Goal: Check status: Check status

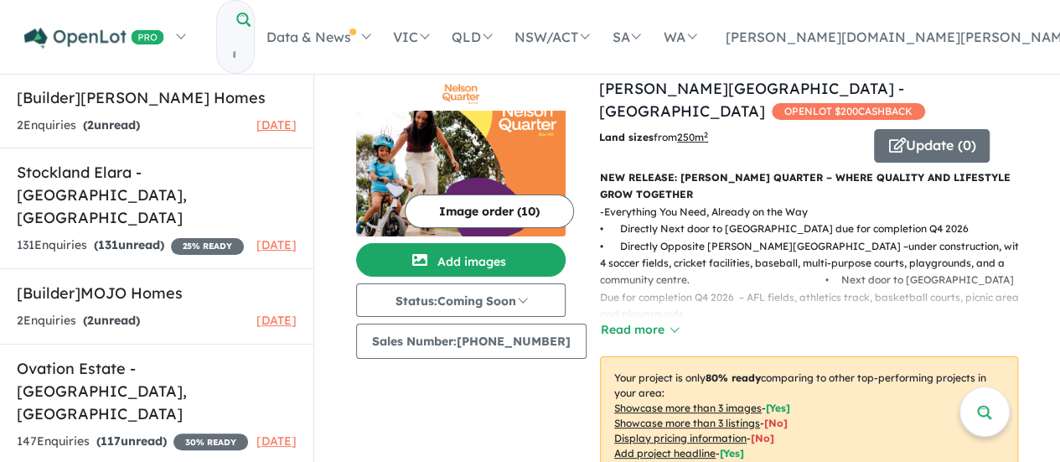
scroll to position [1399, 0]
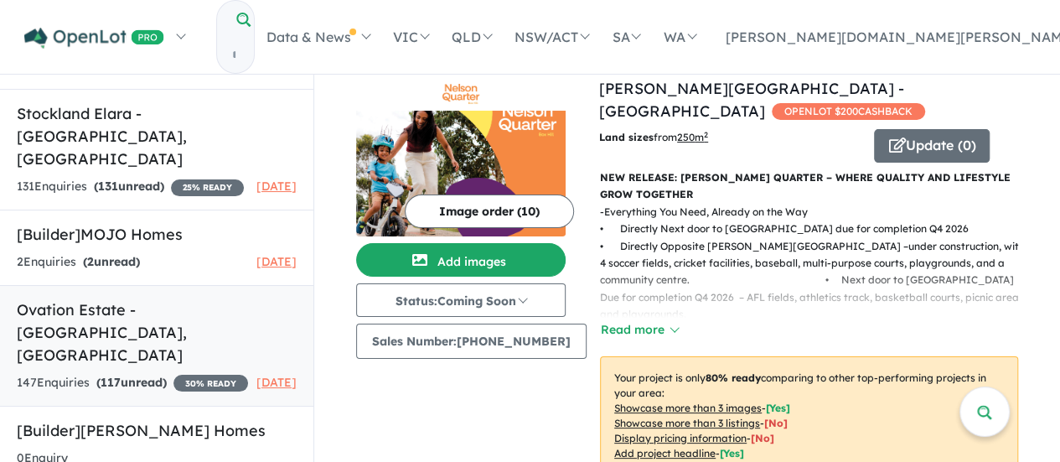
click at [165, 298] on h5 "Ovation Estate - [GEOGRAPHIC_DATA] , [GEOGRAPHIC_DATA]" at bounding box center [157, 332] width 280 height 68
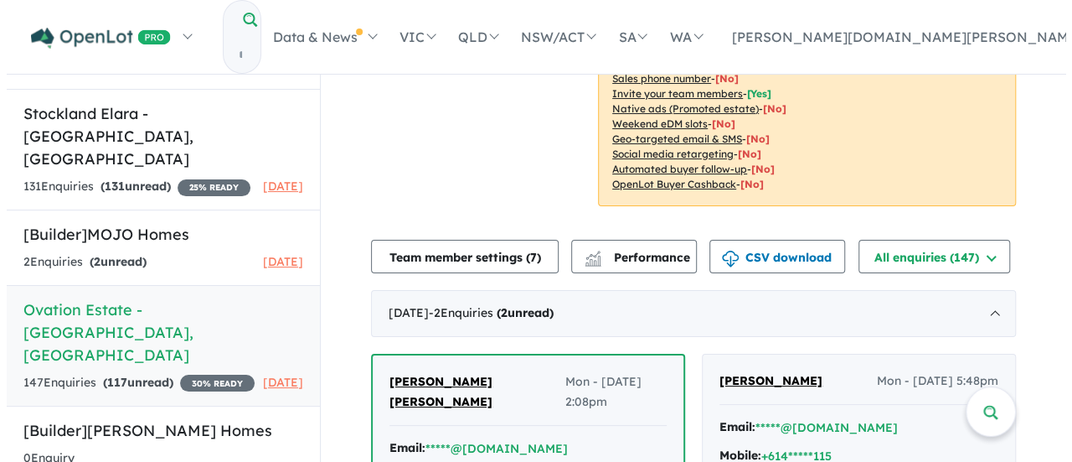
scroll to position [419, 0]
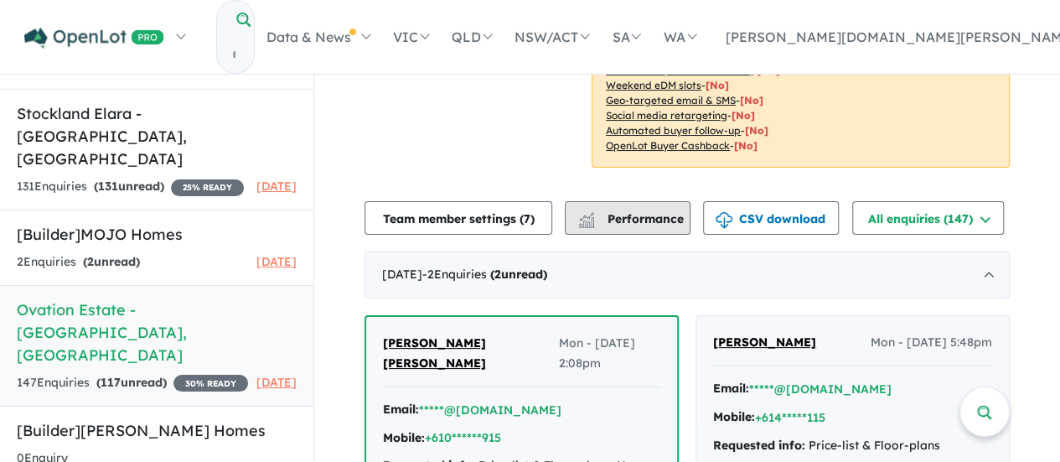
click at [616, 211] on span "Performance" at bounding box center [631, 218] width 103 height 15
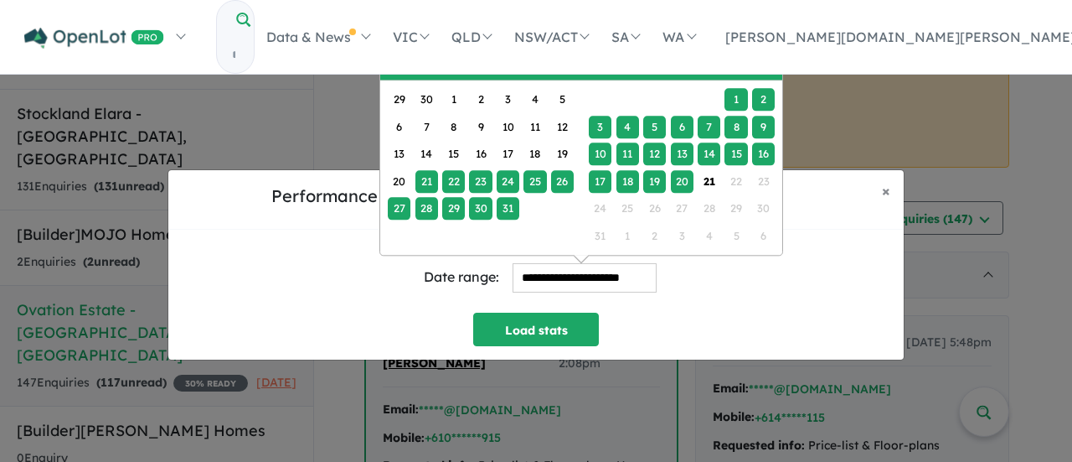
click at [624, 279] on input "**********" at bounding box center [585, 277] width 144 height 29
click at [461, 95] on div "1" at bounding box center [453, 99] width 23 height 23
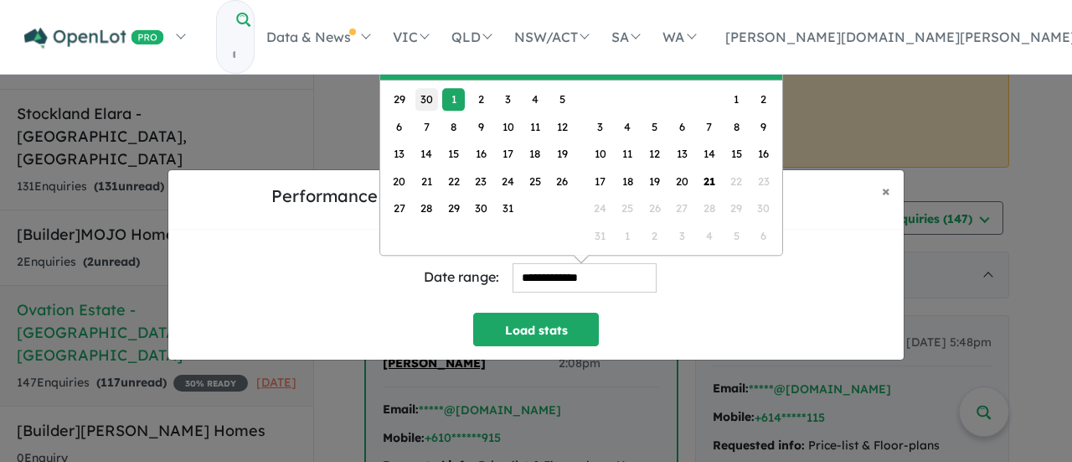
click at [418, 96] on div "30" at bounding box center [426, 99] width 23 height 23
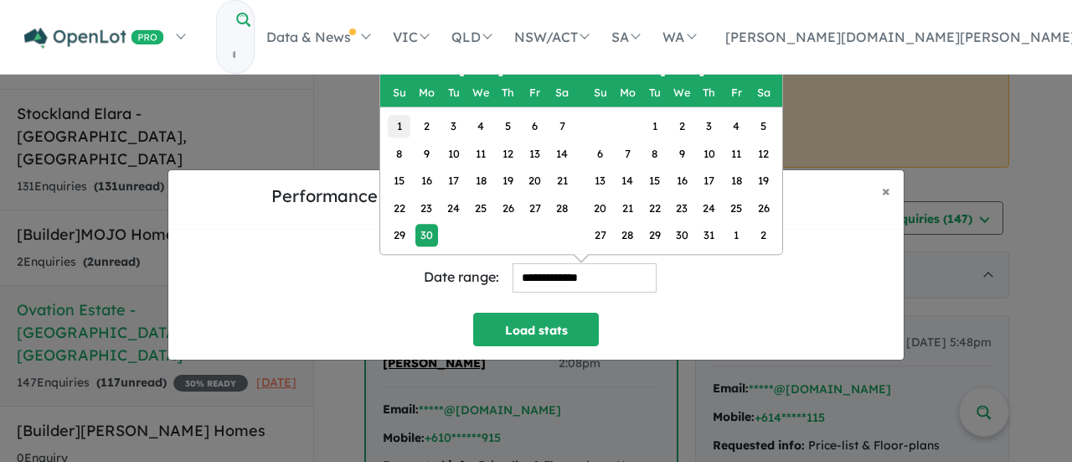
click at [403, 123] on div "1" at bounding box center [399, 126] width 23 height 23
click at [768, 66] on button "Next Month" at bounding box center [767, 68] width 27 height 27
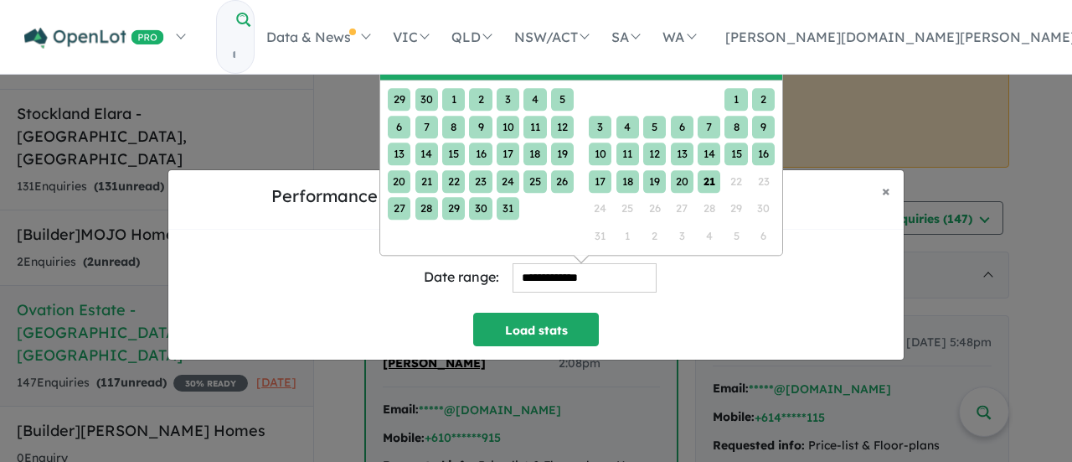
click at [704, 181] on div "21" at bounding box center [709, 180] width 23 height 23
type input "**********"
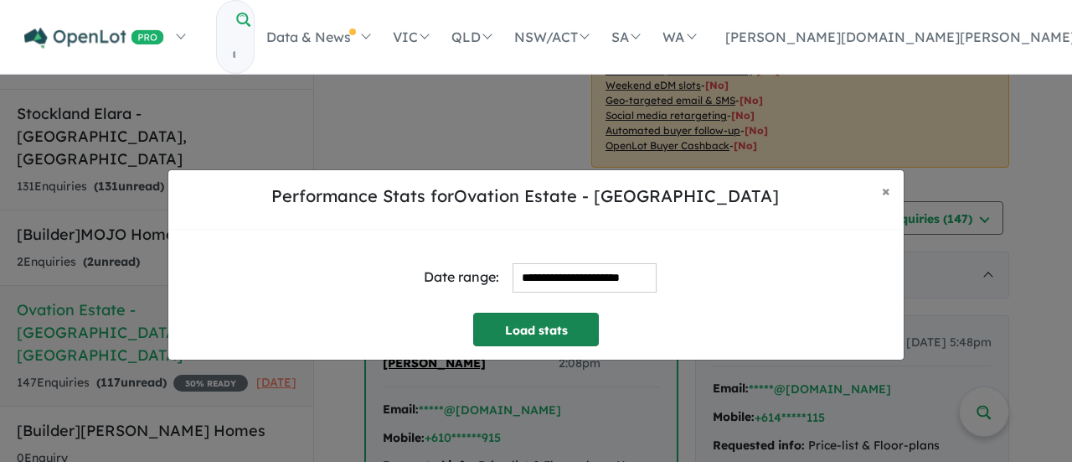
click at [561, 323] on button "Load stats" at bounding box center [536, 329] width 126 height 34
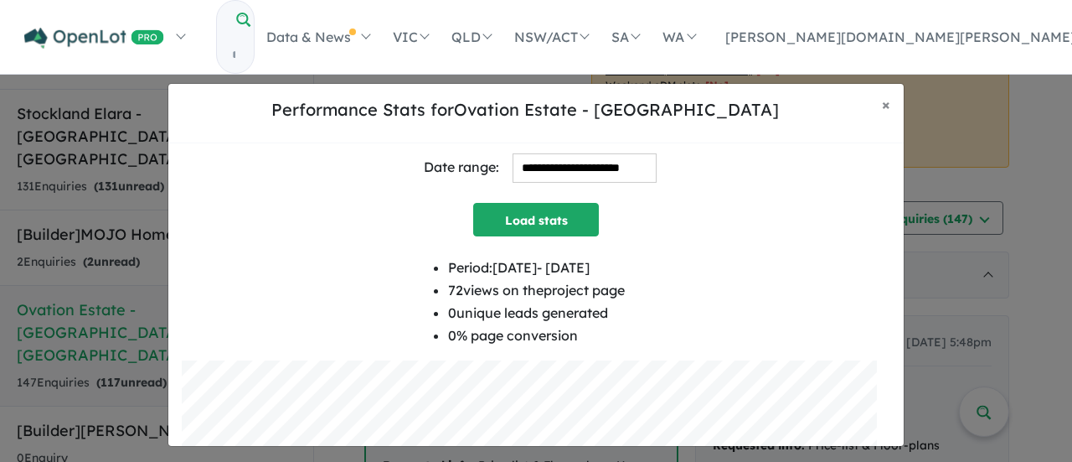
scroll to position [0, 0]
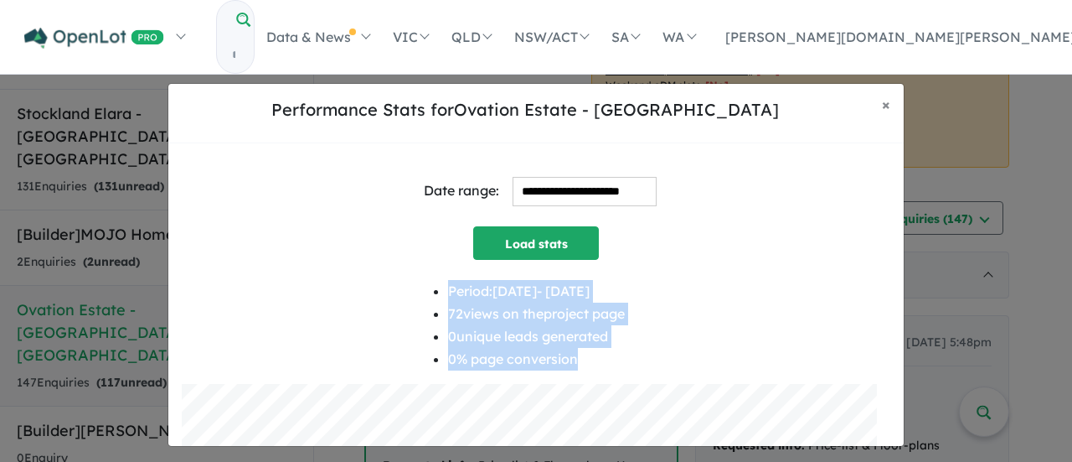
drag, startPoint x: 593, startPoint y: 357, endPoint x: 420, endPoint y: 294, distance: 184.4
click at [420, 294] on div "Period: [DATE] - [DATE] 72 views on the project page 0 unique leads generated 0…" at bounding box center [536, 332] width 709 height 105
click at [671, 310] on div "Period: [DATE] - [DATE] 72 views on the project page 0 unique leads generated 0…" at bounding box center [536, 332] width 709 height 105
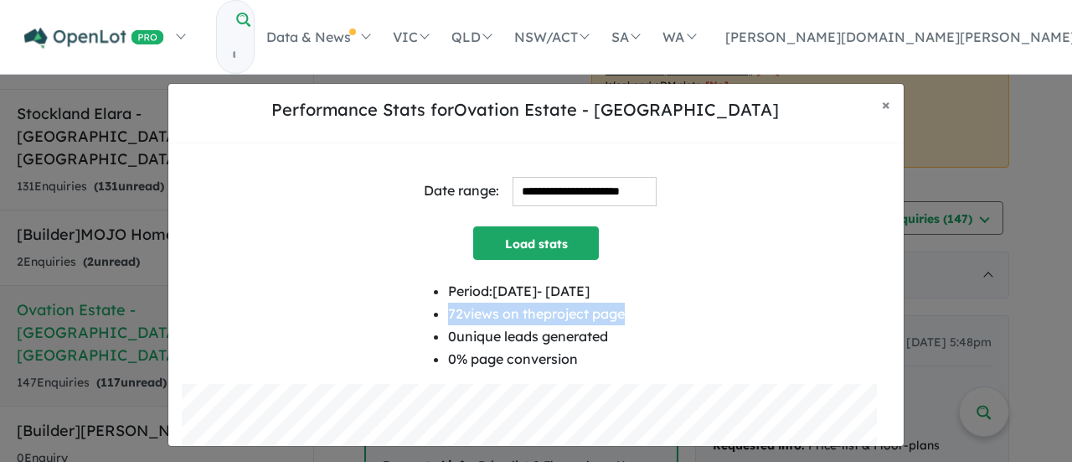
drag, startPoint x: 640, startPoint y: 313, endPoint x: 414, endPoint y: 308, distance: 226.2
click at [414, 308] on div "Period: [DATE] - [DATE] 72 views on the project page 0 unique leads generated 0…" at bounding box center [536, 332] width 709 height 105
copy li "72 views on the project page"
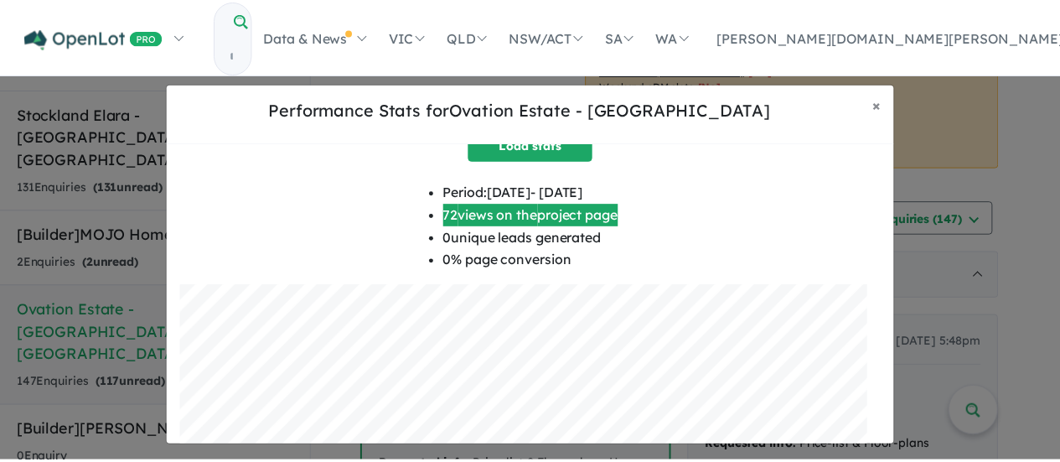
scroll to position [299, 0]
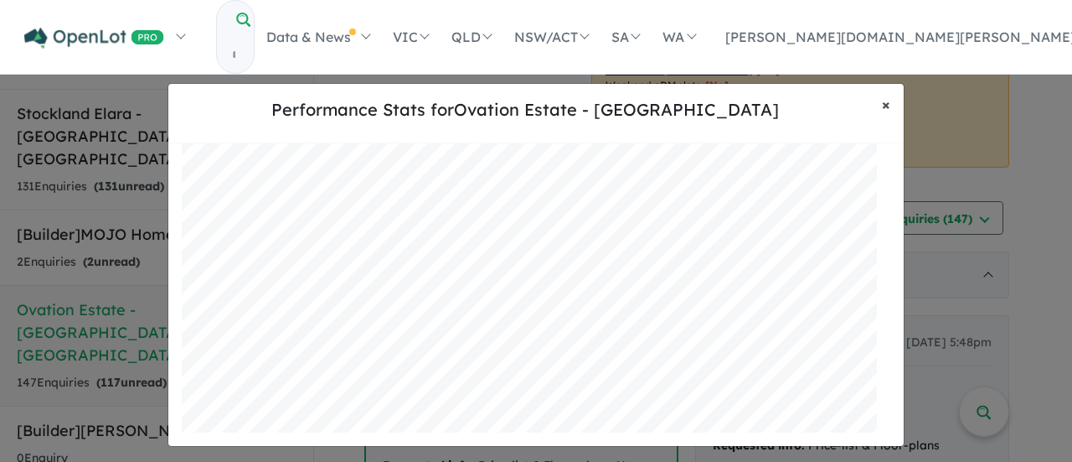
click at [890, 105] on span "×" at bounding box center [886, 104] width 8 height 19
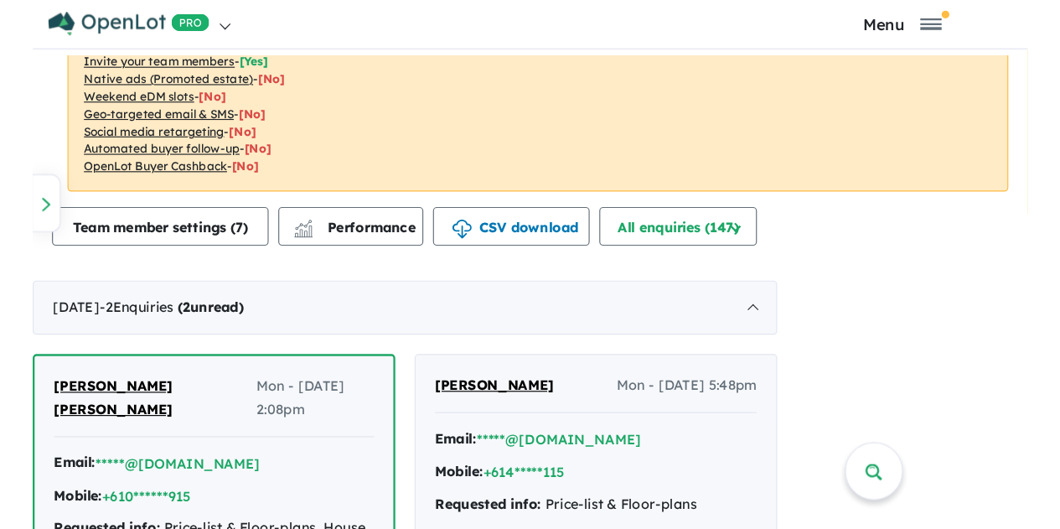
scroll to position [415, 0]
